Goal: Task Accomplishment & Management: Use online tool/utility

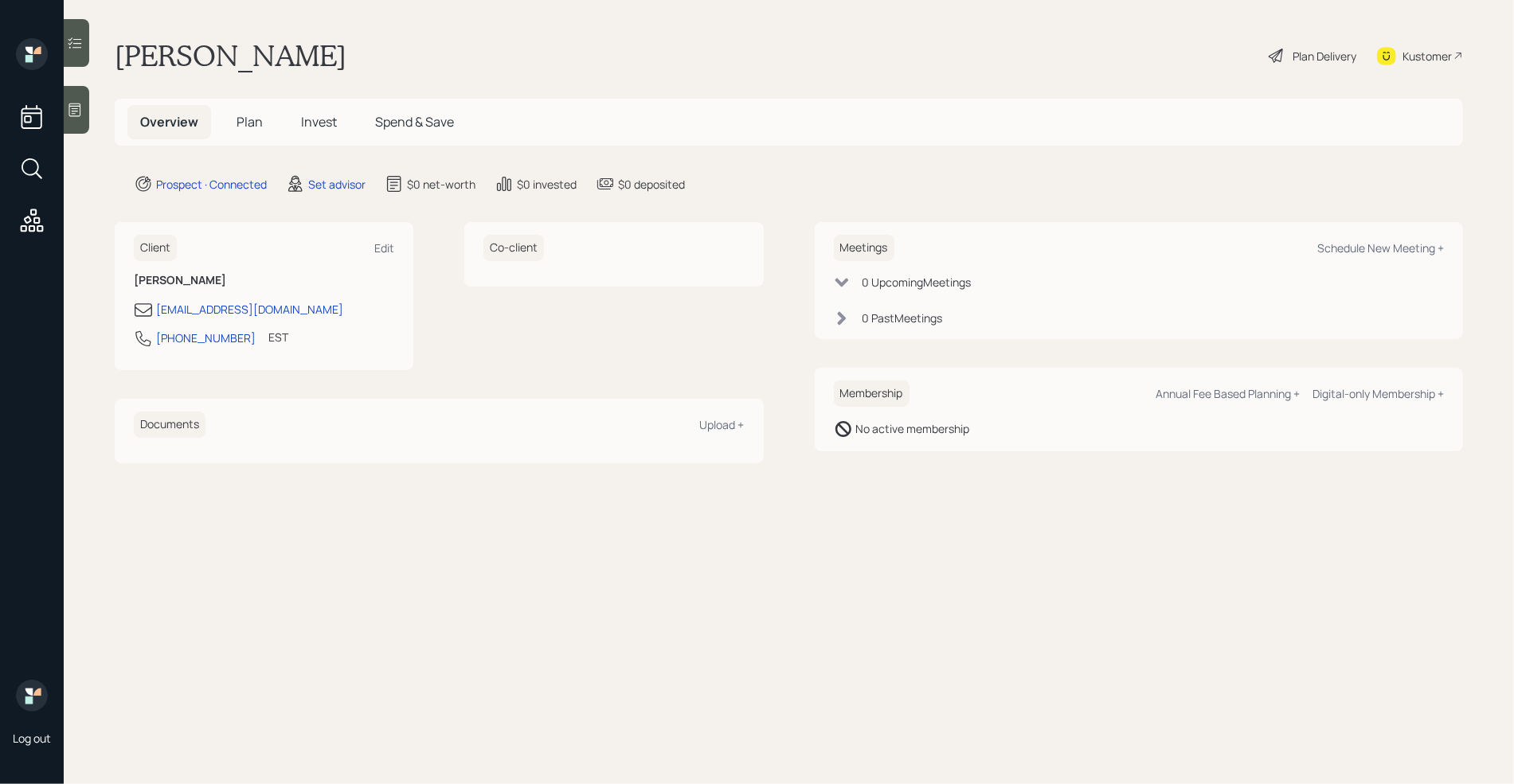
click at [77, 111] on icon at bounding box center [75, 110] width 12 height 14
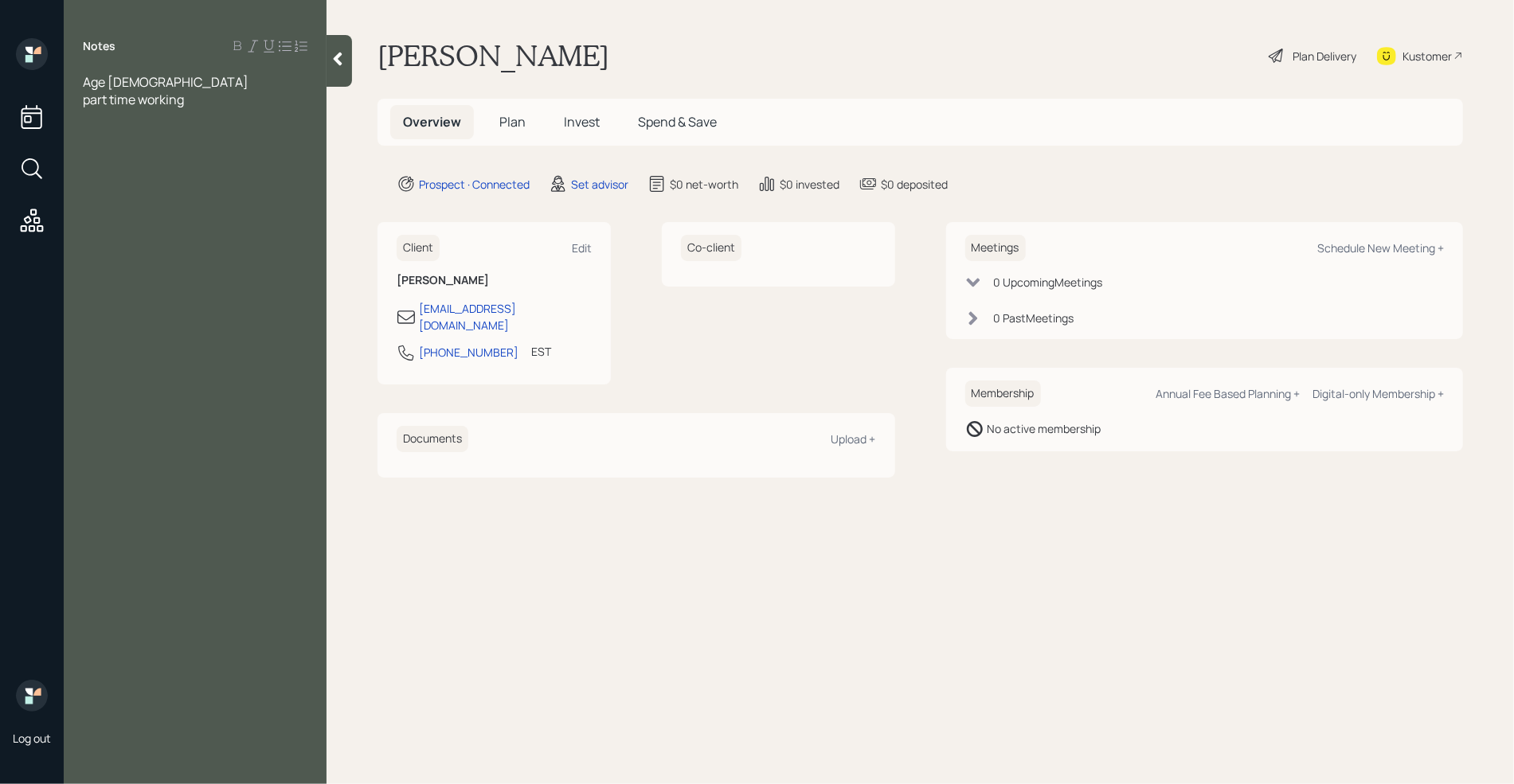
click at [207, 98] on div "part time working" at bounding box center [195, 100] width 225 height 18
click at [187, 106] on span "part-time working" at bounding box center [135, 100] width 104 height 18
click at [128, 126] on div "Assets" at bounding box center [195, 135] width 225 height 18
click at [98, 113] on div at bounding box center [195, 117] width 225 height 18
click at [117, 113] on div at bounding box center [195, 117] width 225 height 18
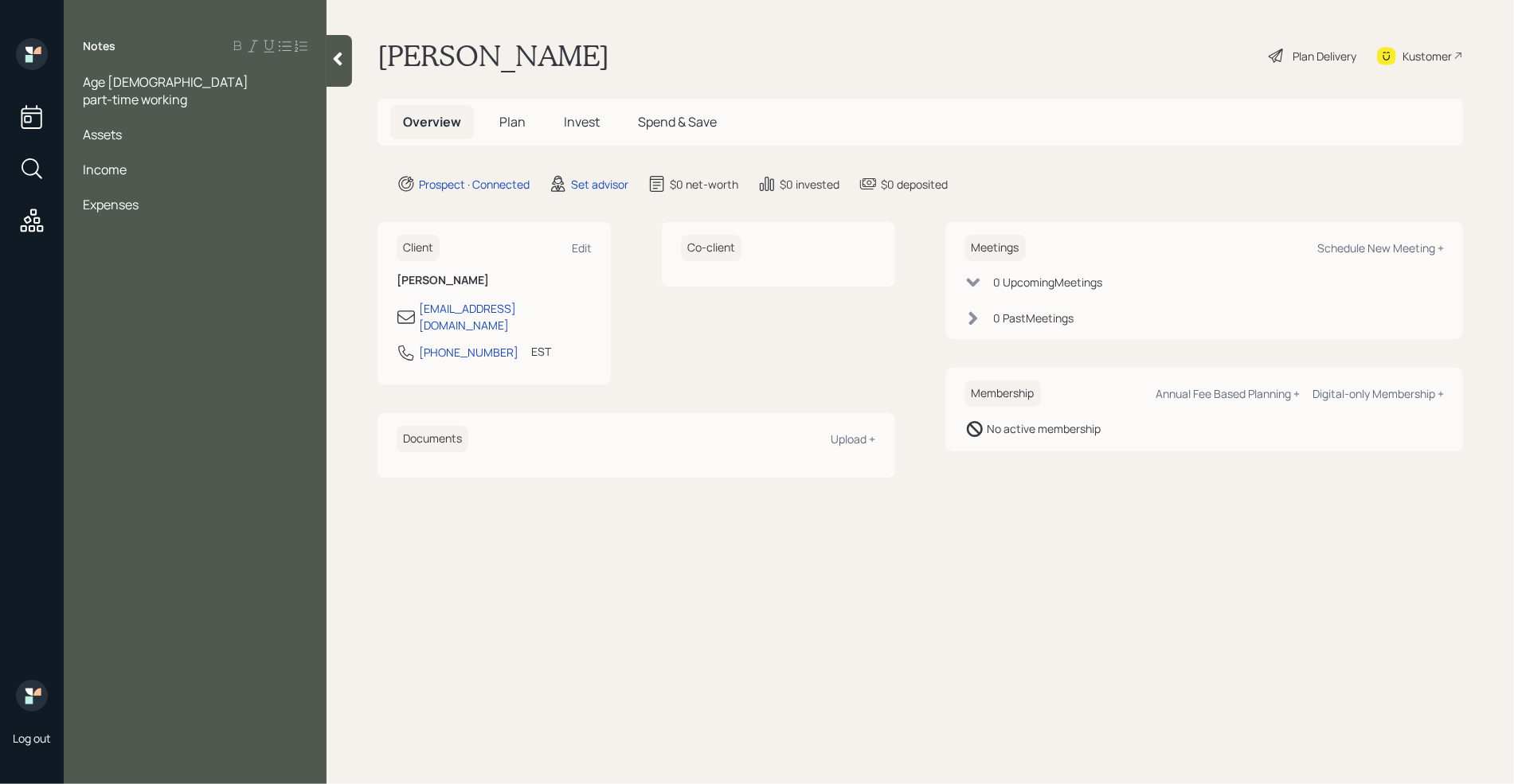
click at [109, 154] on div at bounding box center [195, 152] width 225 height 18
click at [153, 149] on div "[PERSON_NAME]-" at bounding box center [195, 152] width 225 height 18
click at [138, 139] on div "Assets" at bounding box center [195, 135] width 225 height 18
click at [165, 178] on div "Fidelity" at bounding box center [195, 187] width 225 height 18
click at [150, 170] on div "[PERSON_NAME]-" at bounding box center [195, 169] width 225 height 18
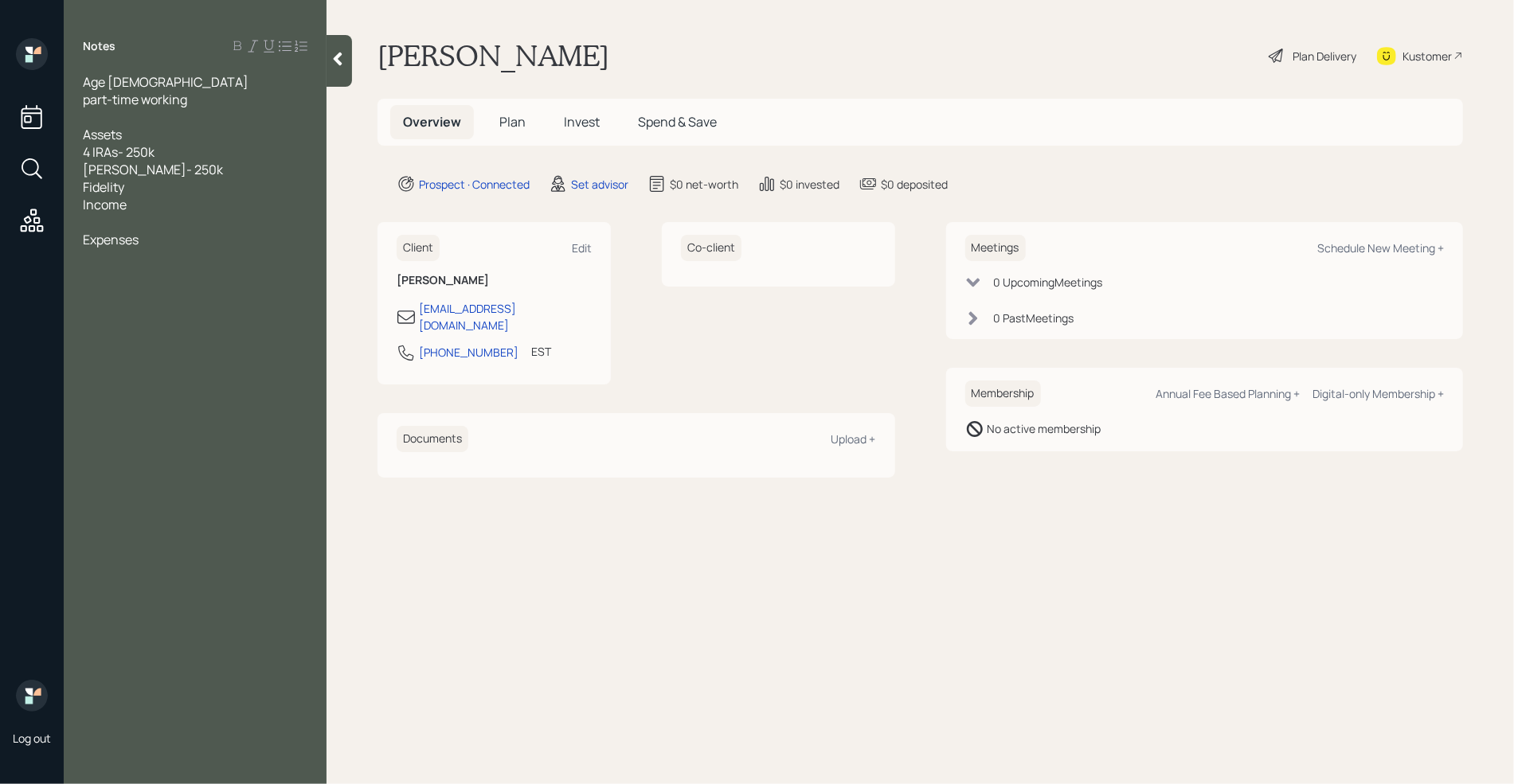
click at [149, 186] on div "Fidelity" at bounding box center [195, 187] width 225 height 18
click at [159, 151] on div "4 IRAs- 250k" at bounding box center [195, 152] width 225 height 18
click at [177, 189] on div "Fidelity - 250k" at bounding box center [195, 187] width 225 height 18
click at [173, 152] on div "4 IRAs/Annuity" at bounding box center [195, 152] width 225 height 18
click at [181, 207] on div "Annuity - 100k" at bounding box center [195, 205] width 225 height 18
